Goal: Navigation & Orientation: Find specific page/section

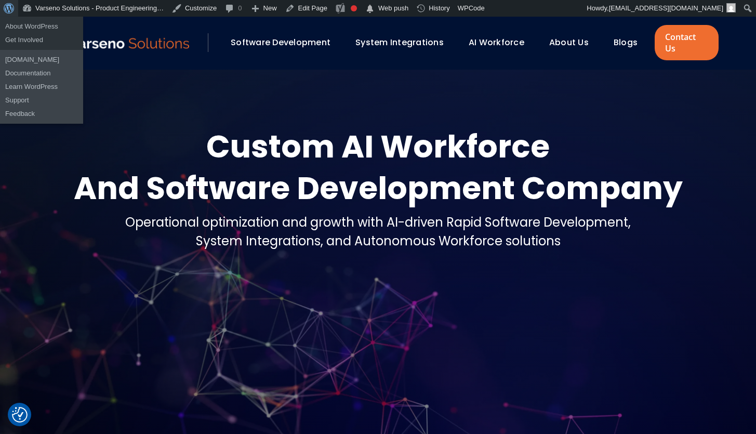
click at [11, 9] on span "Toolbar" at bounding box center [8, 7] width 8 height 15
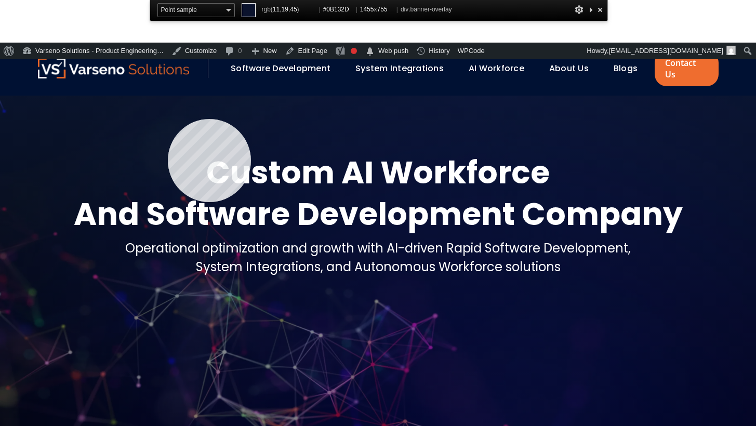
click at [168, 102] on div at bounding box center [378, 288] width 756 height 384
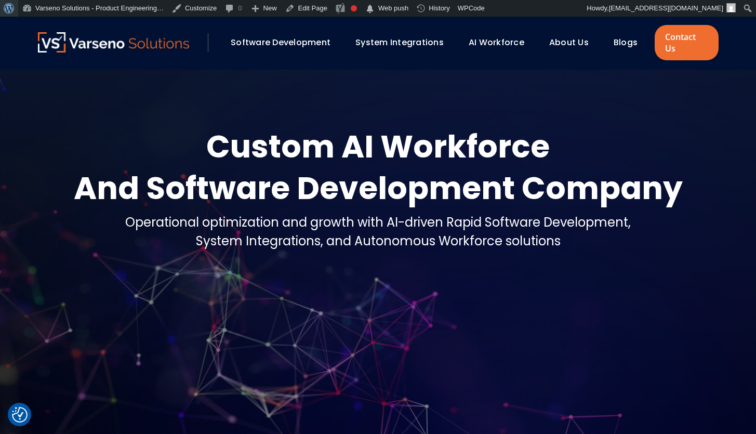
click at [7, 6] on span "Toolbar" at bounding box center [8, 7] width 8 height 15
